Goal: Transaction & Acquisition: Purchase product/service

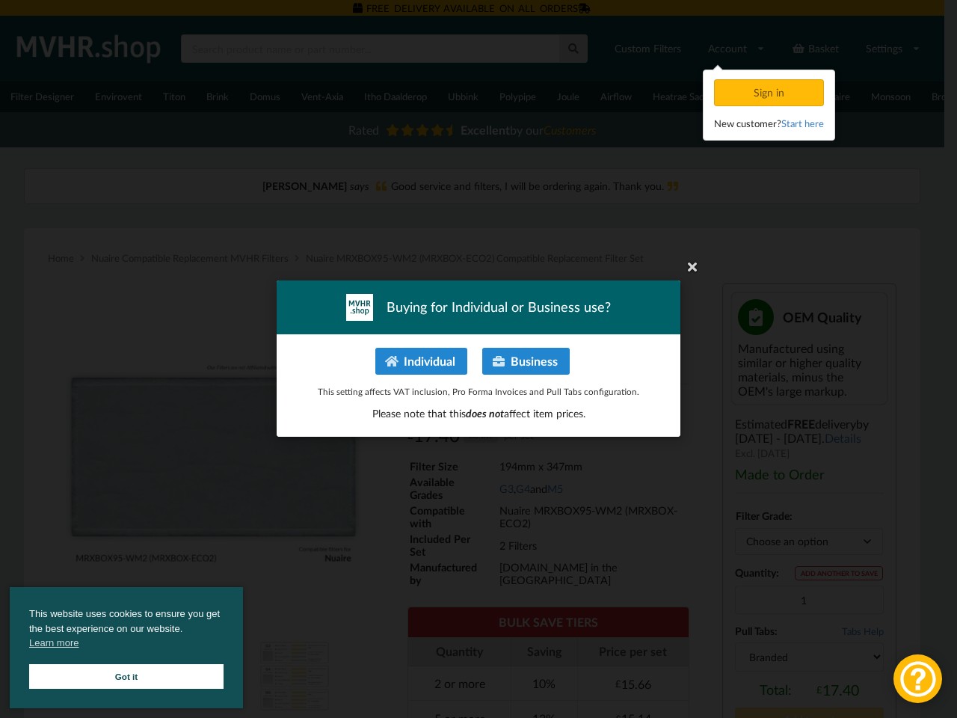
click at [472, 359] on p "Individual Business" at bounding box center [478, 361] width 372 height 27
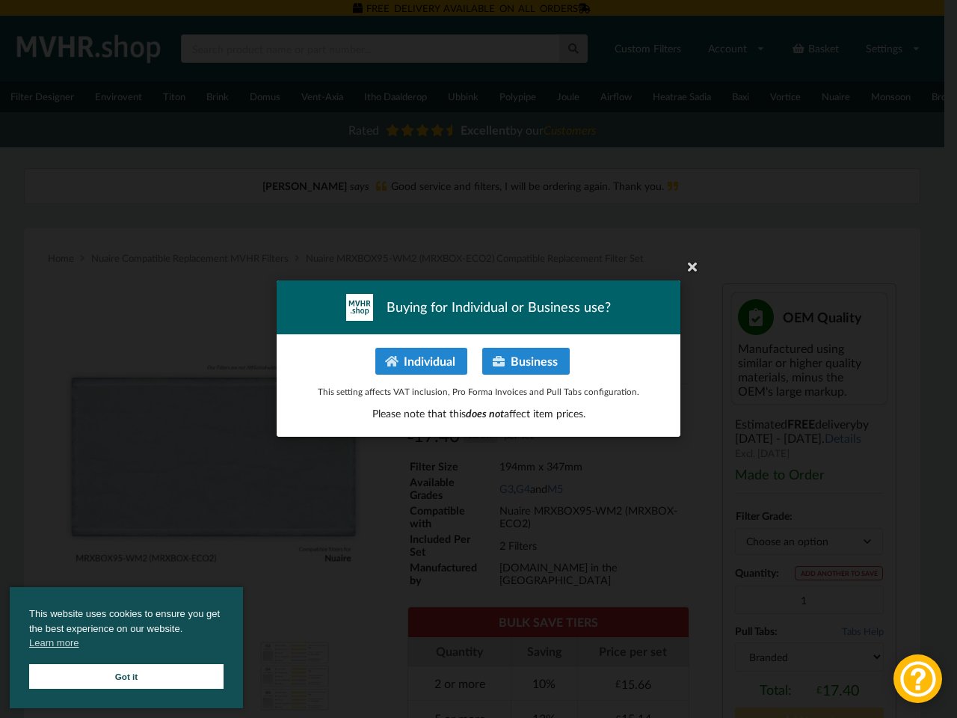
click at [479, 359] on p "Individual Business" at bounding box center [478, 361] width 372 height 27
click at [479, 358] on p "Individual Business" at bounding box center [478, 361] width 372 height 27
click at [422, 361] on button "Individual" at bounding box center [421, 361] width 92 height 27
click at [526, 361] on button "Business" at bounding box center [526, 361] width 88 height 27
click at [126, 648] on span "This website uses cookies to ensure you get the best experience on our website.…" at bounding box center [126, 631] width 194 height 48
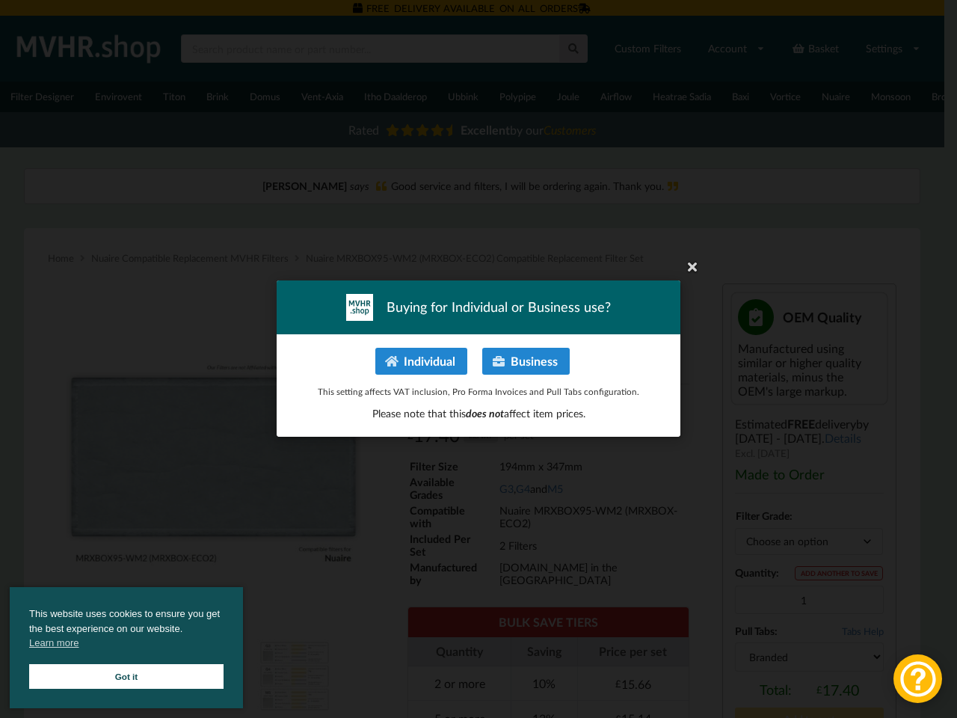
click at [918, 678] on div at bounding box center [918, 678] width 49 height 49
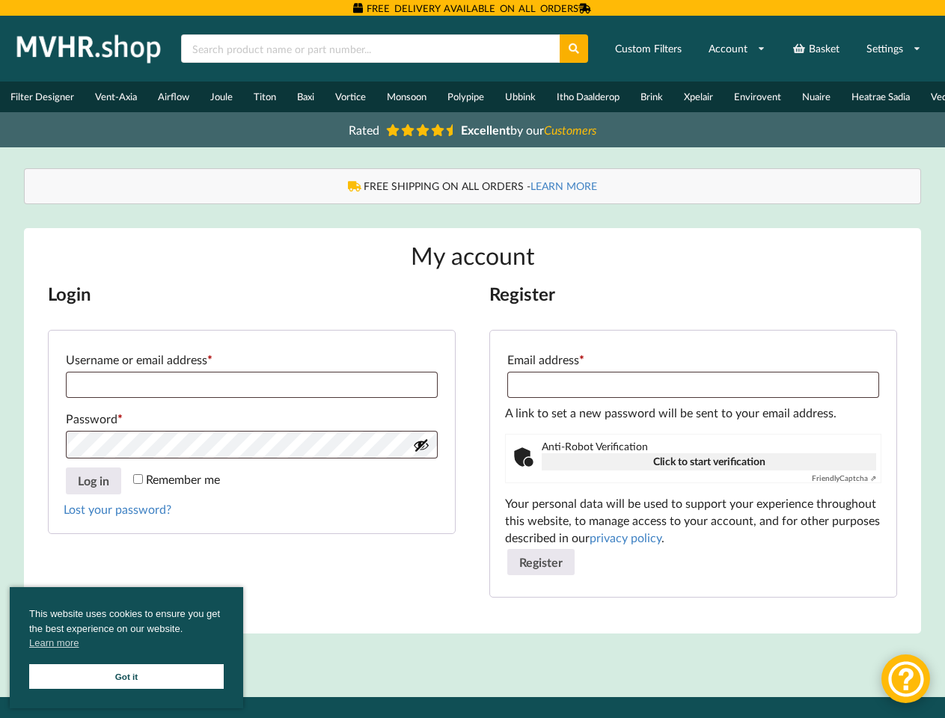
click at [472, 359] on div "Login Username or email address * Required Password * Required Remember me Log …" at bounding box center [473, 452] width 850 height 339
click at [574, 49] on icon at bounding box center [574, 48] width 13 height 10
click at [893, 49] on link "Settings" at bounding box center [893, 48] width 74 height 27
click at [421, 453] on button "Show password" at bounding box center [421, 445] width 16 height 16
click at [93, 490] on button "Log in" at bounding box center [93, 480] width 55 height 27
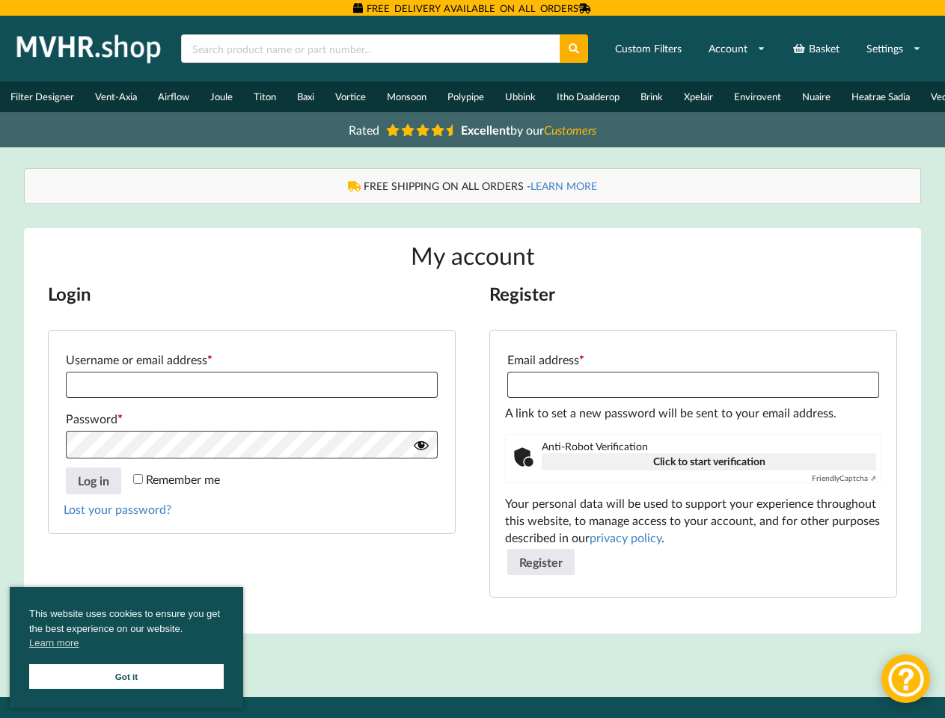
click at [541, 571] on button "Register" at bounding box center [540, 562] width 67 height 27
click at [126, 648] on span "This website uses cookies to ensure you get the best experience on our website.…" at bounding box center [126, 631] width 194 height 48
click at [905, 678] on div at bounding box center [905, 678] width 49 height 49
